Goal: Task Accomplishment & Management: Manage account settings

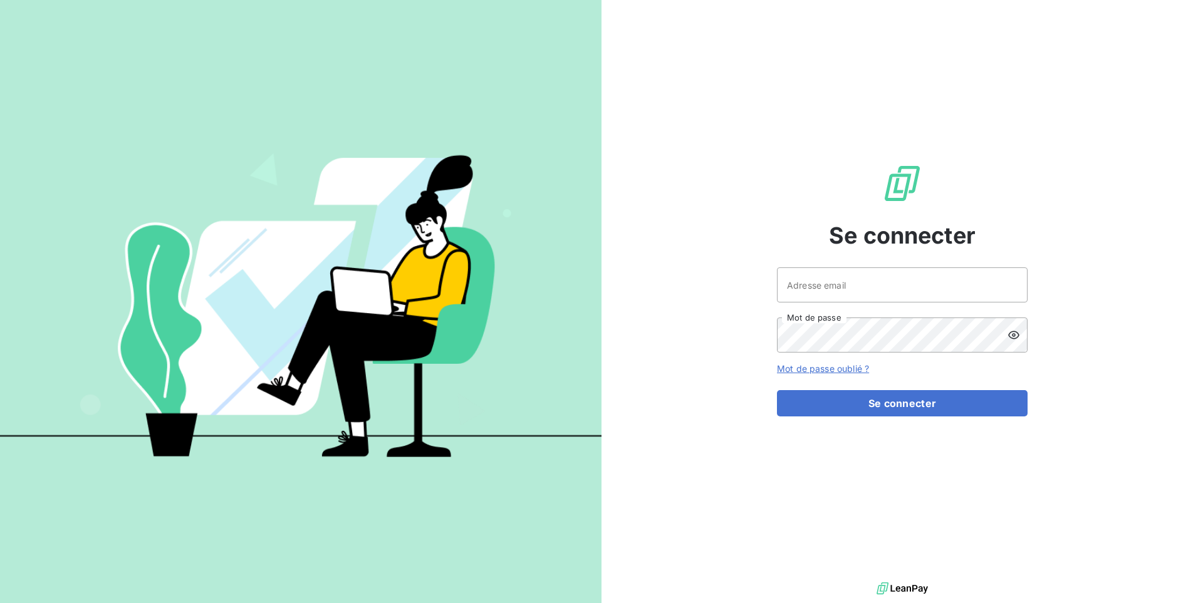
click at [966, 304] on div "Adresse email Mot de passe" at bounding box center [902, 309] width 251 height 85
click at [966, 299] on input "Adresse email" at bounding box center [902, 284] width 251 height 35
type input "admin@bapvenissieux"
click at [777, 390] on button "Se connecter" at bounding box center [902, 403] width 251 height 26
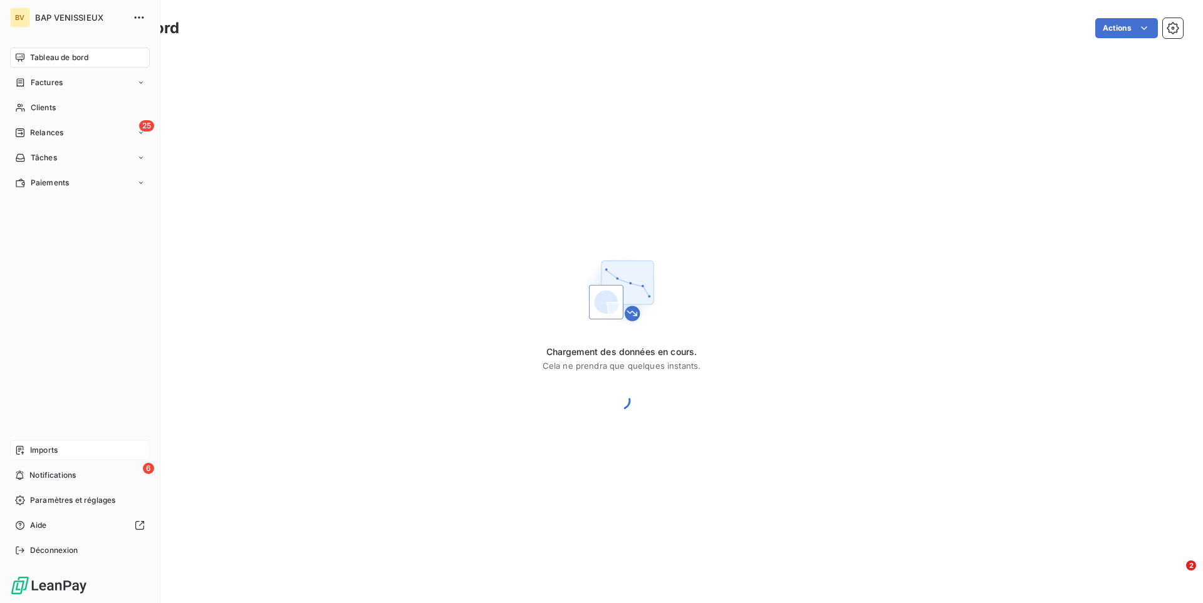
click at [39, 453] on span "Imports" at bounding box center [44, 450] width 28 height 11
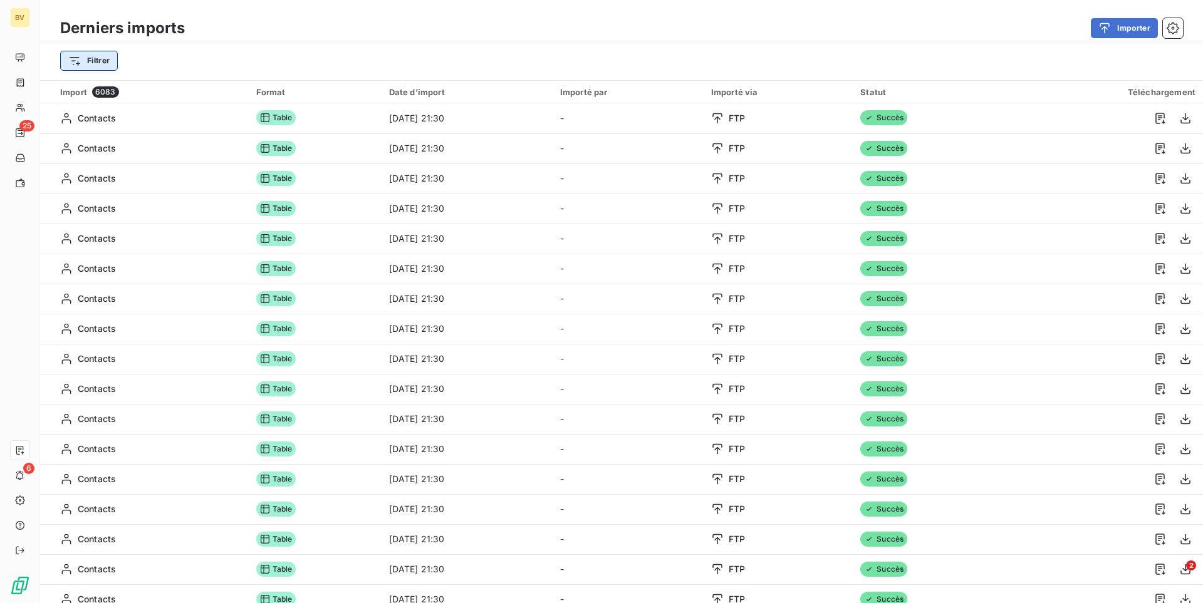
click at [110, 58] on html "BV 25 6 Derniers imports Importer Filtrer Import 6083 Format Date d’import Impo…" at bounding box center [601, 301] width 1203 height 603
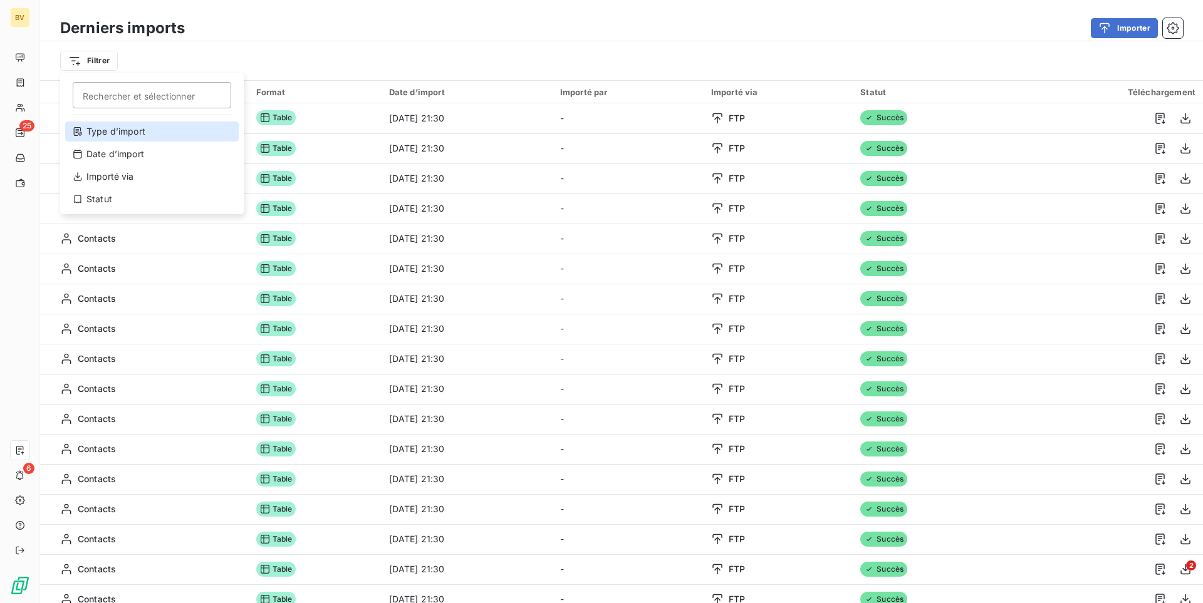
click at [115, 127] on div "Type d’import" at bounding box center [152, 132] width 174 height 20
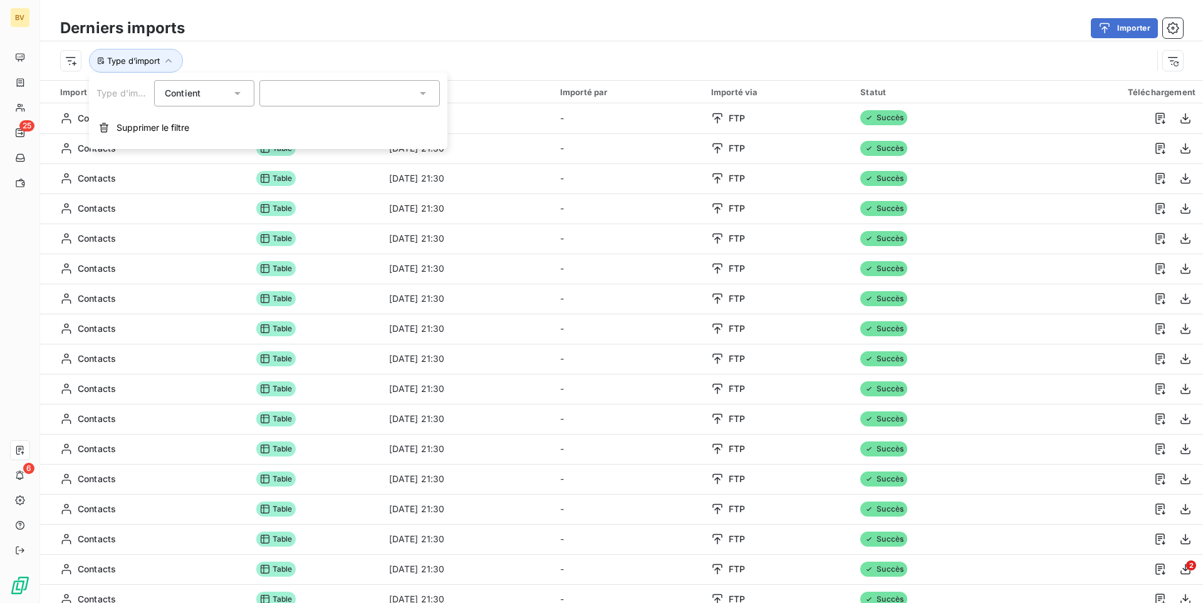
click at [319, 98] on div at bounding box center [349, 93] width 180 height 26
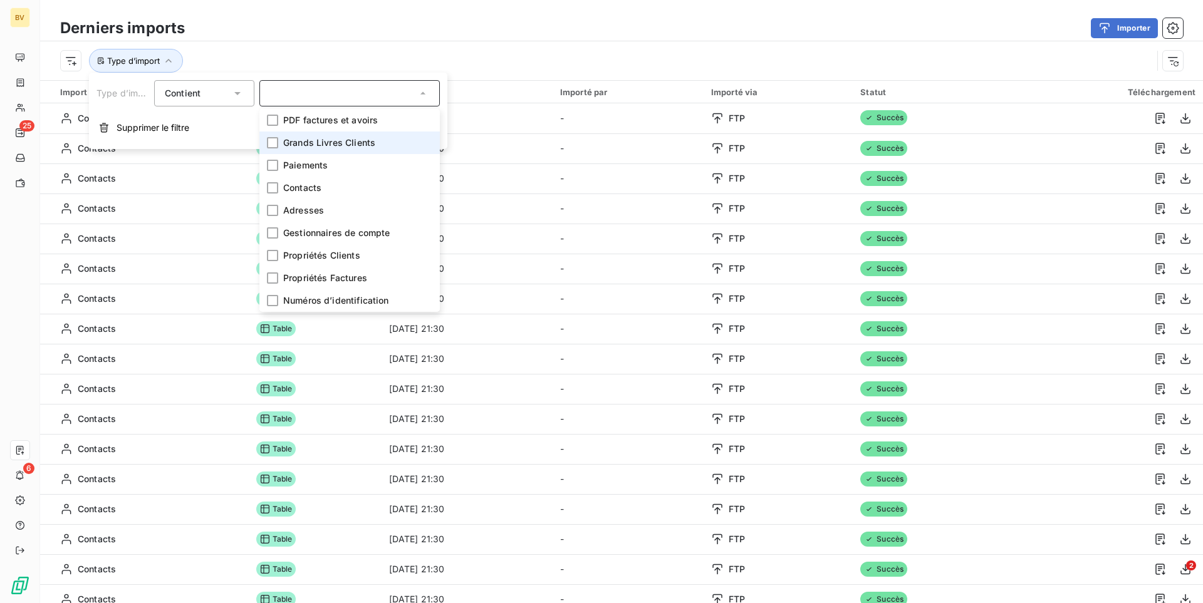
click at [312, 142] on span "Grands Livres Clients" at bounding box center [329, 143] width 92 height 13
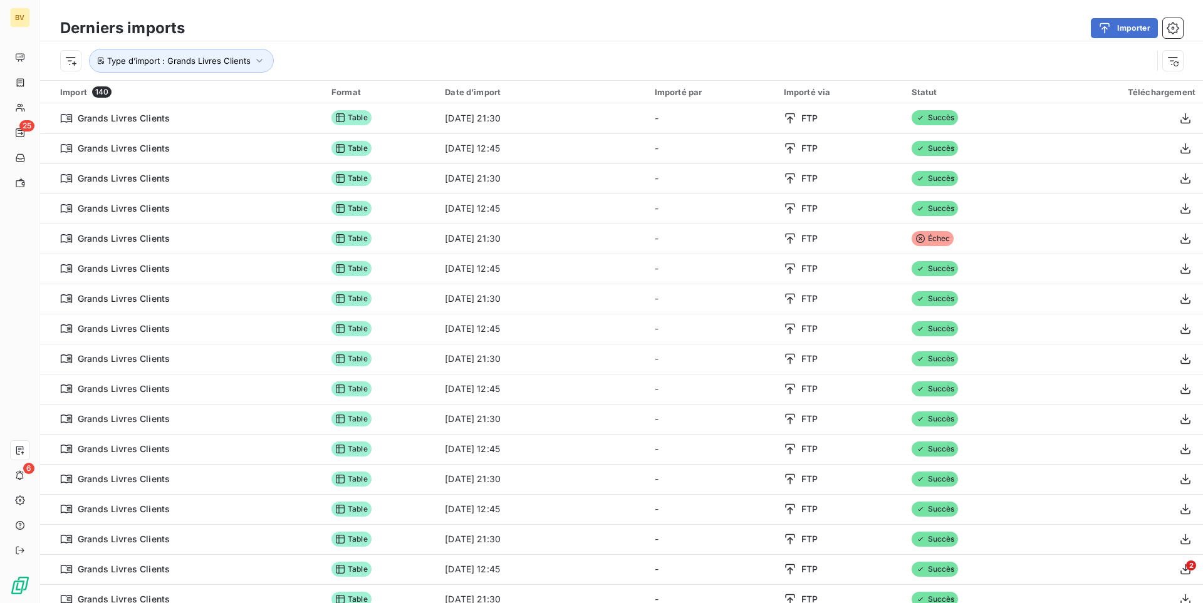
click at [428, 46] on div "Type d’import : Grands Livres Clients" at bounding box center [621, 60] width 1163 height 39
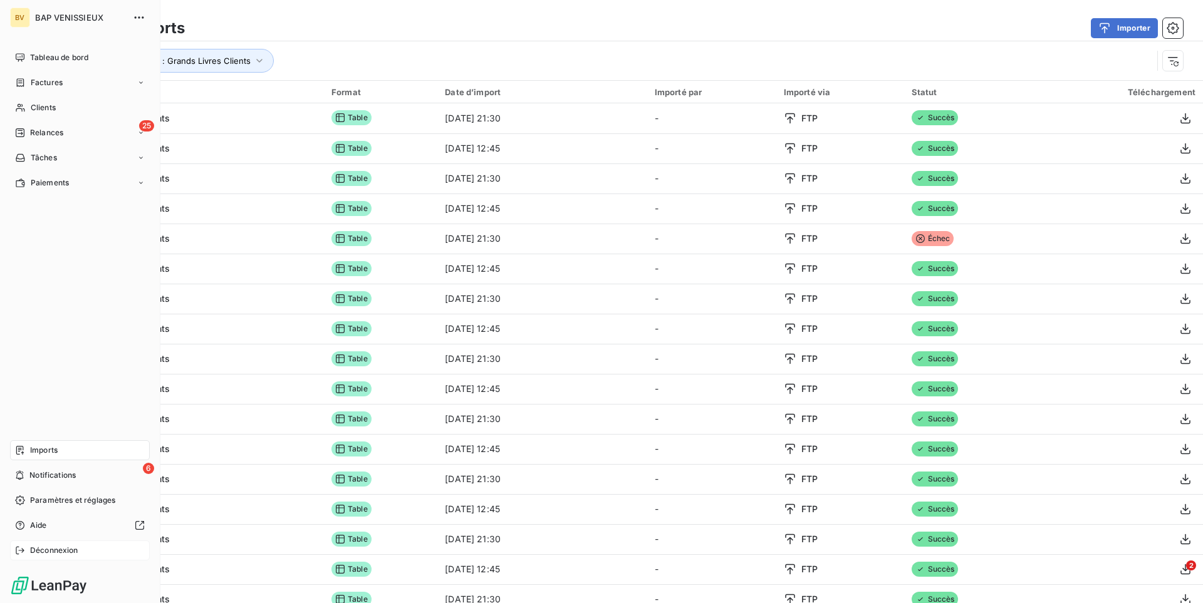
click at [59, 551] on span "Déconnexion" at bounding box center [54, 550] width 48 height 11
